Goal: Transaction & Acquisition: Download file/media

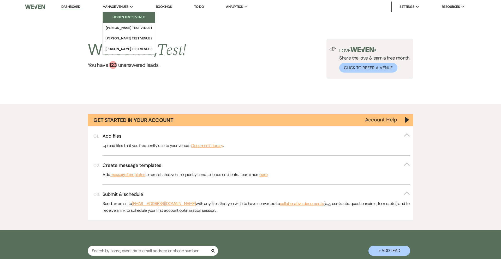
drag, startPoint x: 119, startPoint y: 15, endPoint x: 115, endPoint y: 15, distance: 3.4
click at [119, 15] on li "Hidden Test's Venue" at bounding box center [128, 17] width 47 height 5
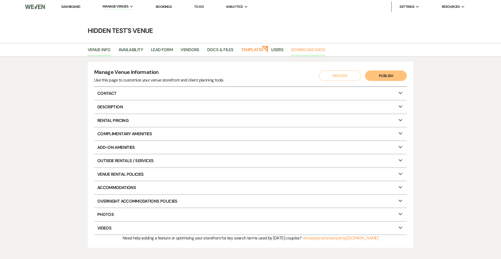
click at [303, 50] on link "Download Data" at bounding box center [308, 51] width 34 height 10
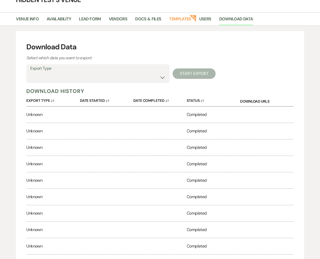
scroll to position [28, 0]
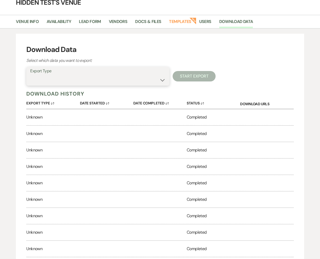
click at [121, 83] on select "Lead Information Rental Overview Lead Documents and Files Metadata Messages Inf…" at bounding box center [98, 80] width 136 height 10
select select "leadInfo"
click at [30, 75] on select "Lead Information Rental Overview Lead Documents and Files Metadata Messages Inf…" at bounding box center [98, 80] width 136 height 10
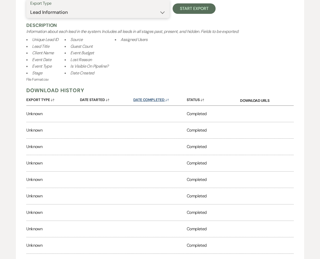
scroll to position [96, 0]
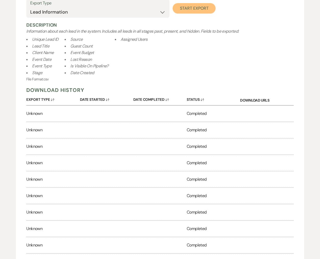
click at [186, 5] on button "Start Export" at bounding box center [194, 8] width 43 height 10
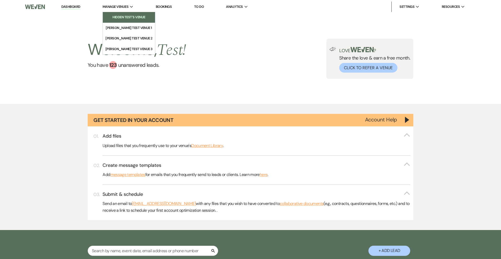
click at [123, 14] on link "Hidden Test's Venue" at bounding box center [129, 17] width 52 height 10
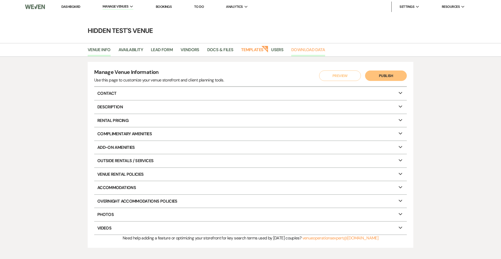
click at [305, 50] on link "Download Data" at bounding box center [308, 51] width 34 height 10
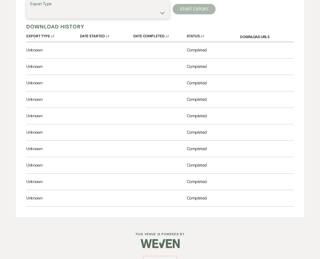
click at [140, 17] on select "Lead Information Rental Overview Lead Documents and Files Metadata Messages Inf…" at bounding box center [98, 13] width 136 height 10
select select "leadDocumentsZip"
click at [30, 8] on select "Lead Information Rental Overview Lead Documents and Files Metadata Messages Inf…" at bounding box center [98, 13] width 136 height 10
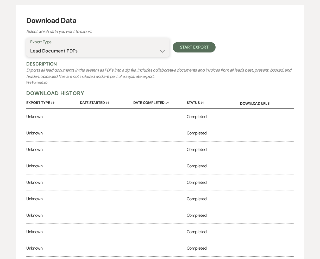
scroll to position [56, 0]
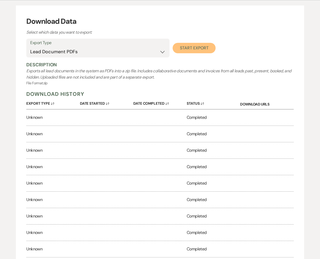
click at [185, 49] on button "Start Export" at bounding box center [194, 48] width 43 height 10
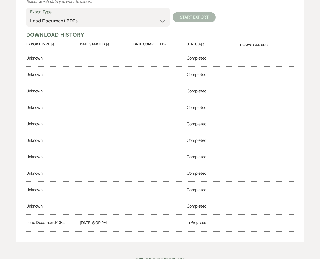
scroll to position [85, 0]
